Goal: Communication & Community: Participate in discussion

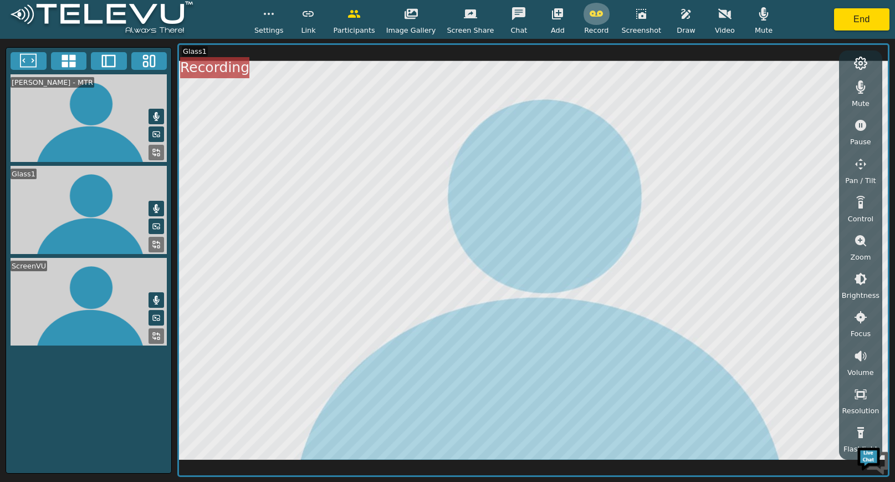
click at [595, 13] on icon "button" at bounding box center [596, 13] width 13 height 13
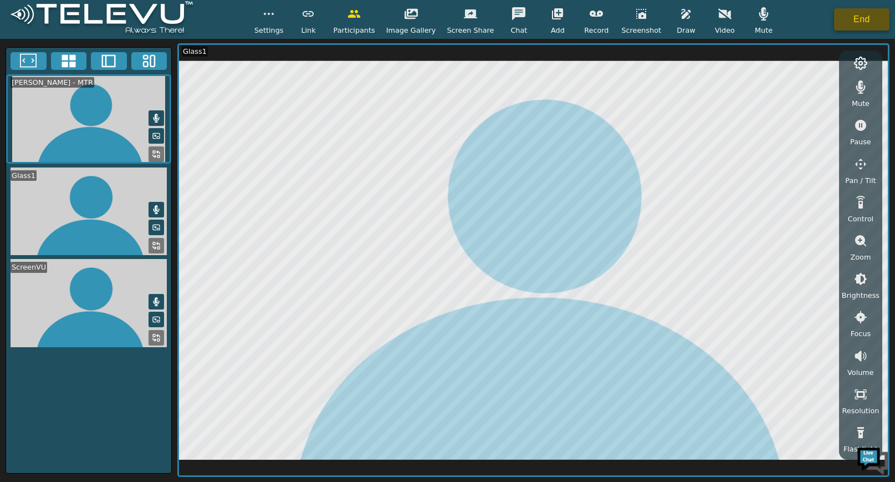
click at [873, 15] on button "End" at bounding box center [861, 19] width 55 height 22
